Goal: Check status: Check status

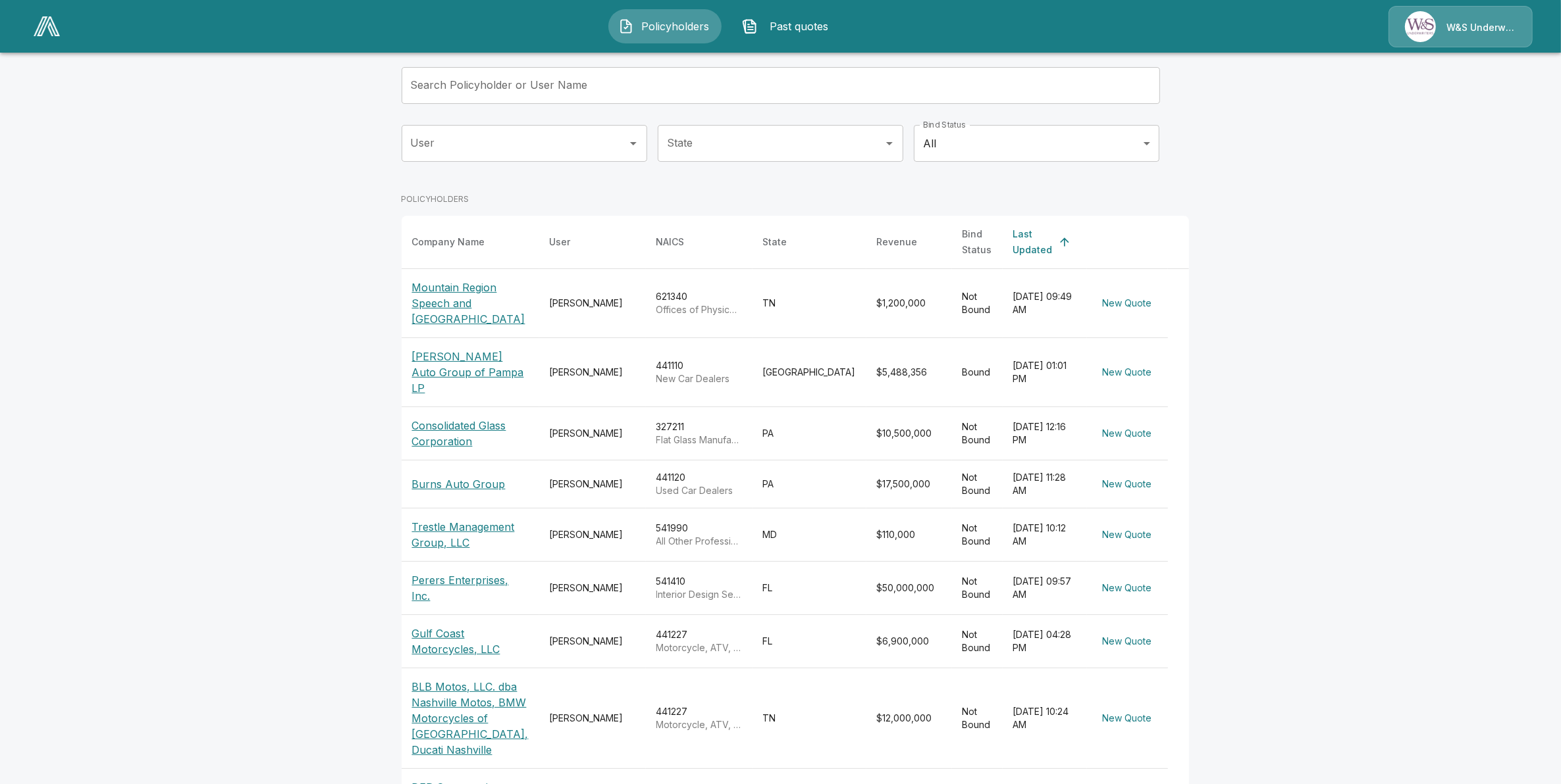
scroll to position [165, 0]
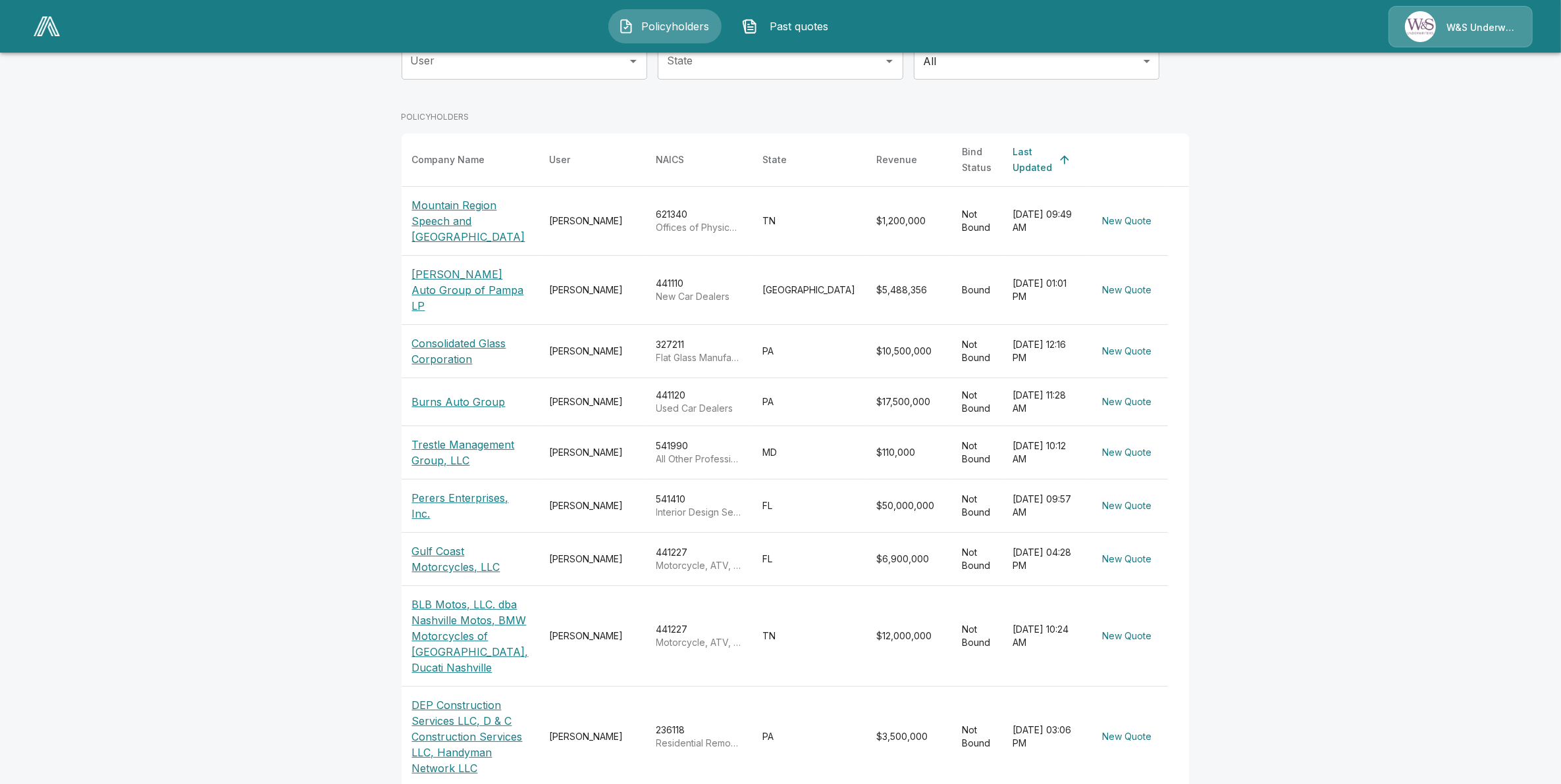
click at [867, 488] on td "$50,000,000" at bounding box center [910, 506] width 85 height 53
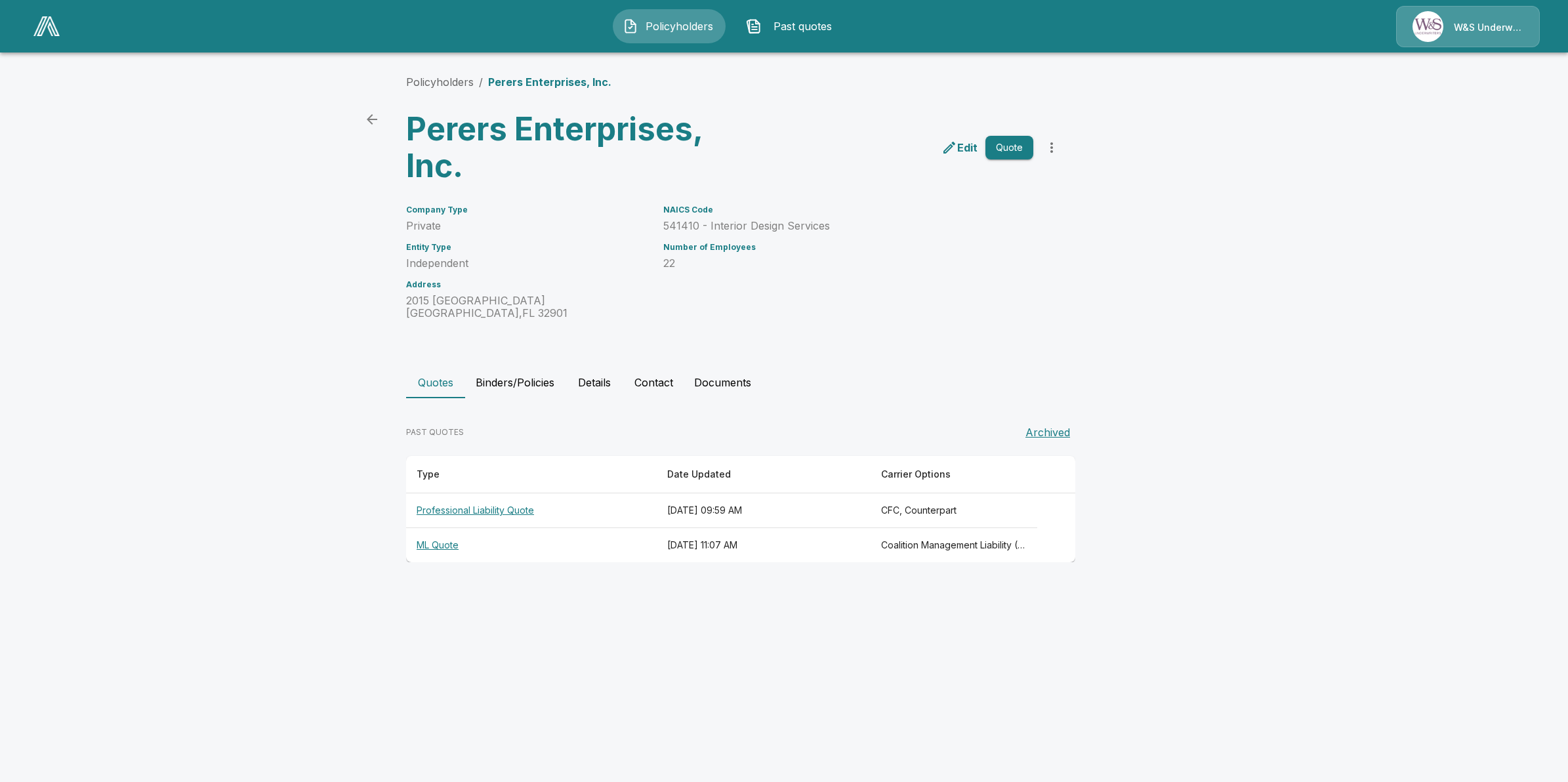
click at [603, 510] on th "Professional Liability Quote" at bounding box center [531, 511] width 251 height 35
